Goal: Navigation & Orientation: Find specific page/section

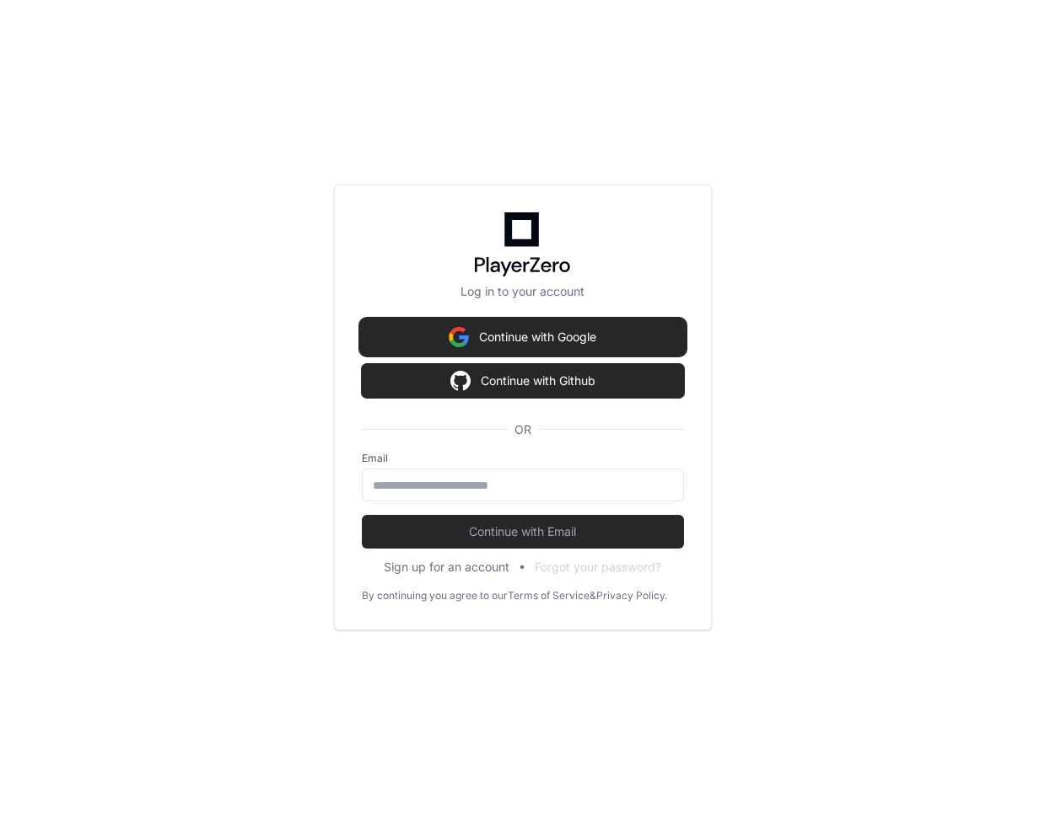
click at [576, 333] on button "Continue with Google" at bounding box center [523, 337] width 322 height 34
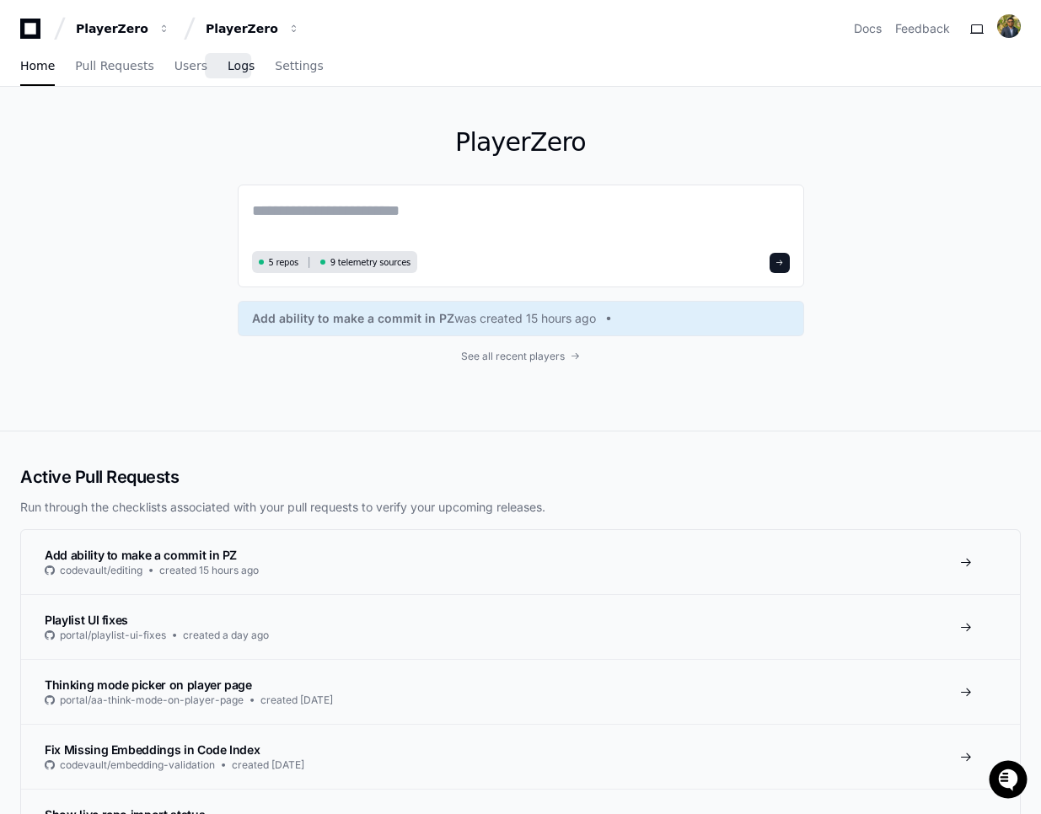
click at [228, 67] on span "Logs" at bounding box center [241, 66] width 27 height 10
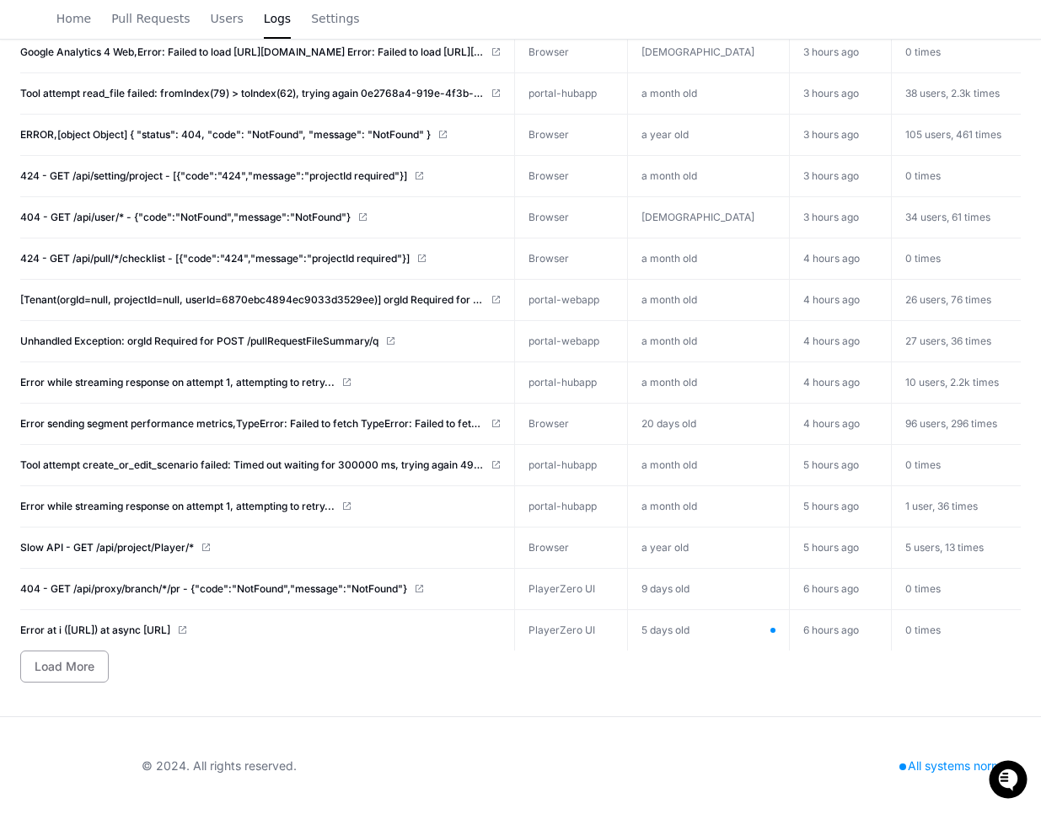
scroll to position [1975, 0]
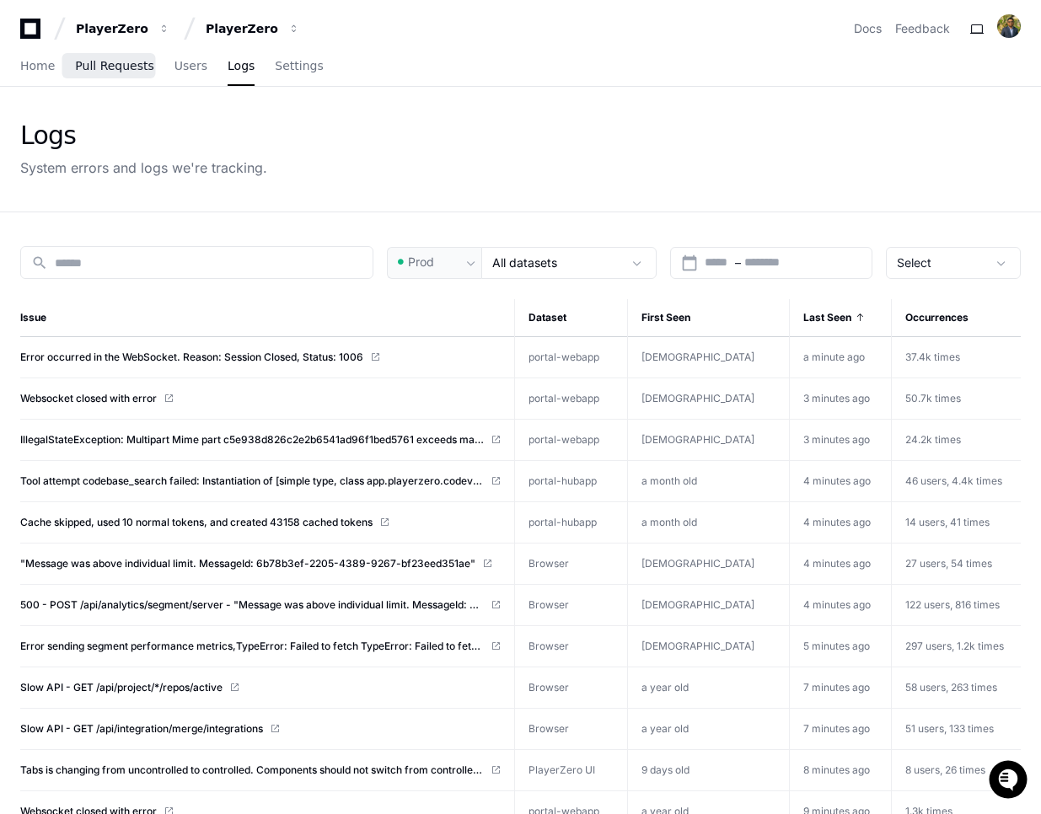
click at [120, 71] on span "Pull Requests" at bounding box center [114, 66] width 78 height 10
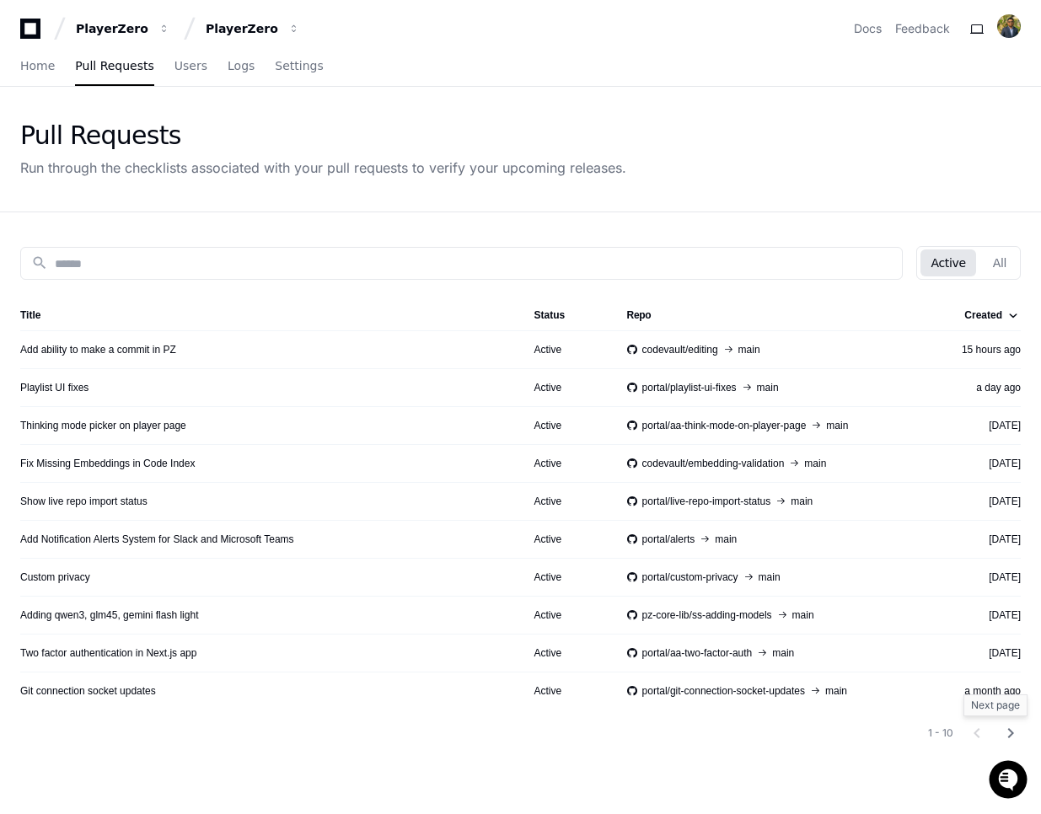
click at [1014, 723] on mat-icon "chevron_right" at bounding box center [1011, 733] width 20 height 20
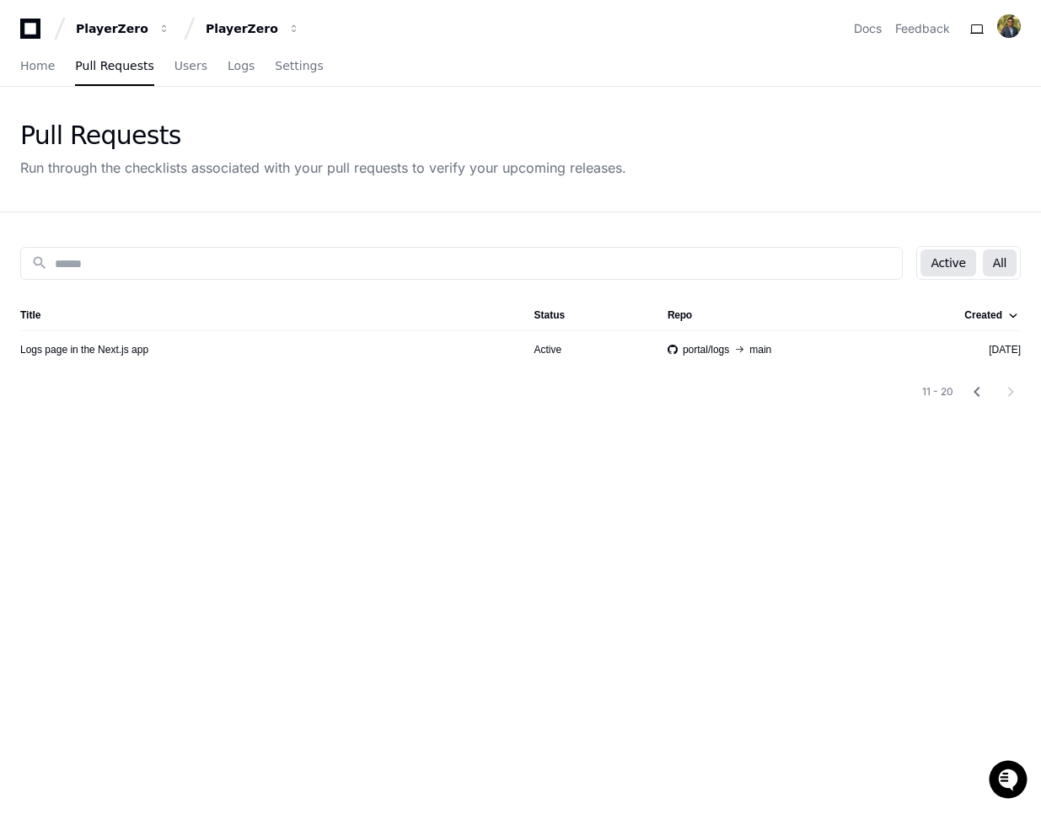
click at [1007, 261] on button "All" at bounding box center [1000, 263] width 34 height 27
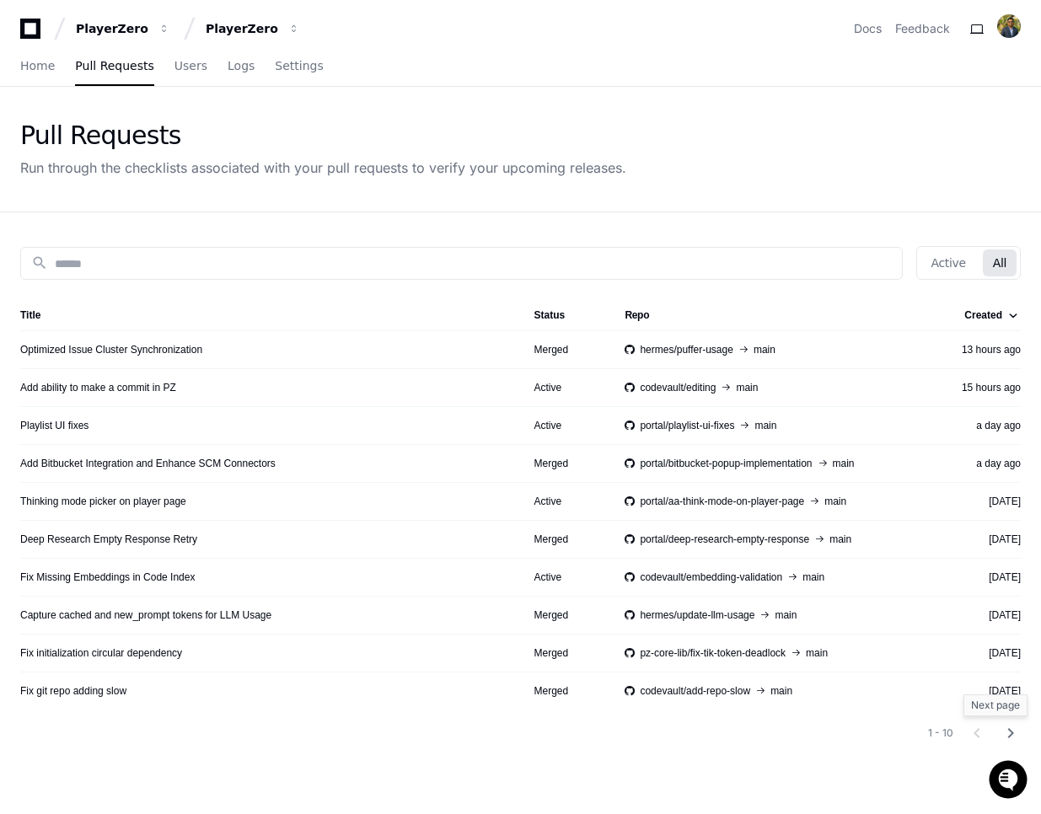
click at [1016, 733] on mat-icon "chevron_right" at bounding box center [1011, 733] width 20 height 20
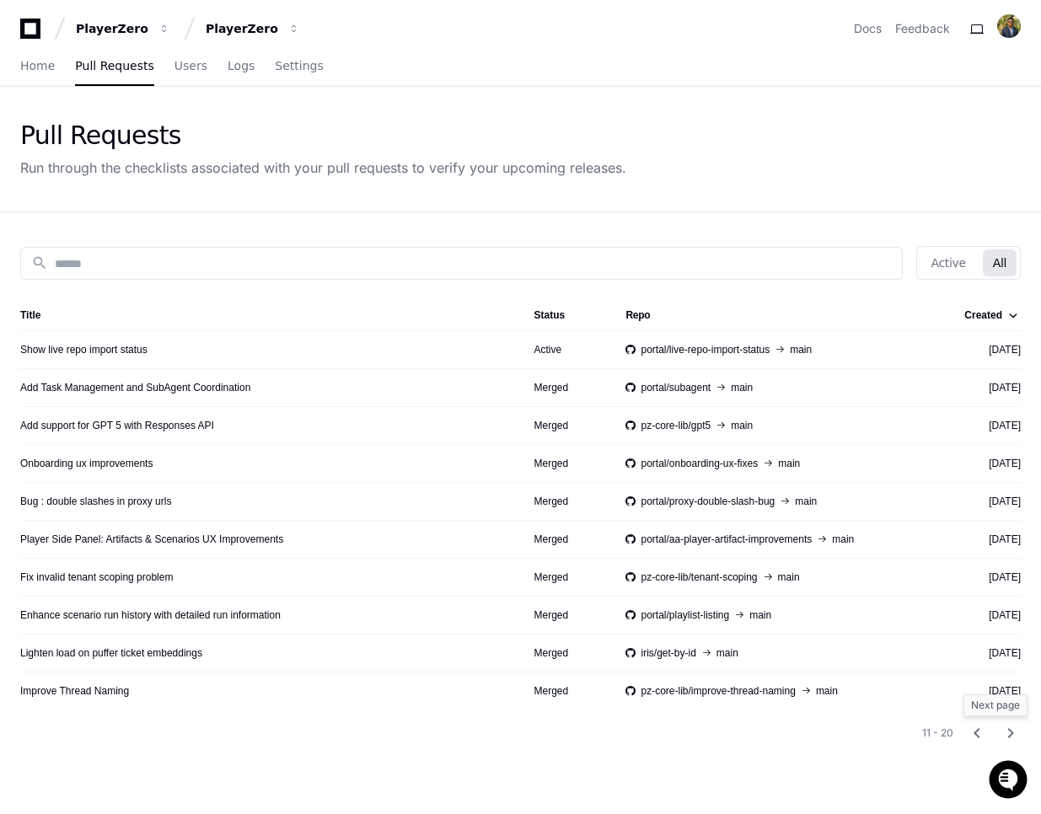
click at [1016, 733] on mat-icon "chevron_right" at bounding box center [1011, 733] width 20 height 20
